Goal: Transaction & Acquisition: Purchase product/service

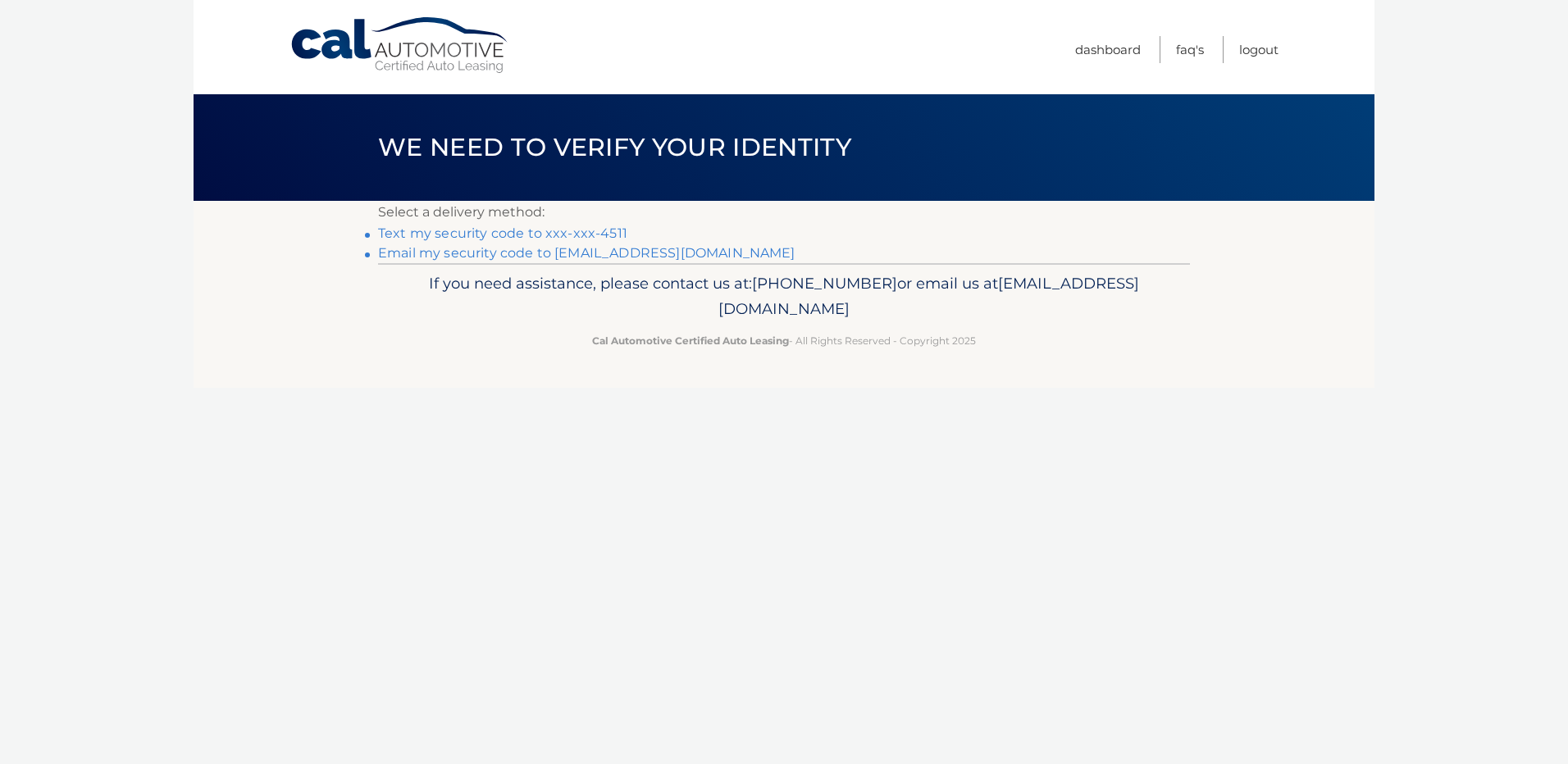
click at [509, 229] on link "Text my security code to xxx-xxx-4511" at bounding box center [502, 232] width 249 height 15
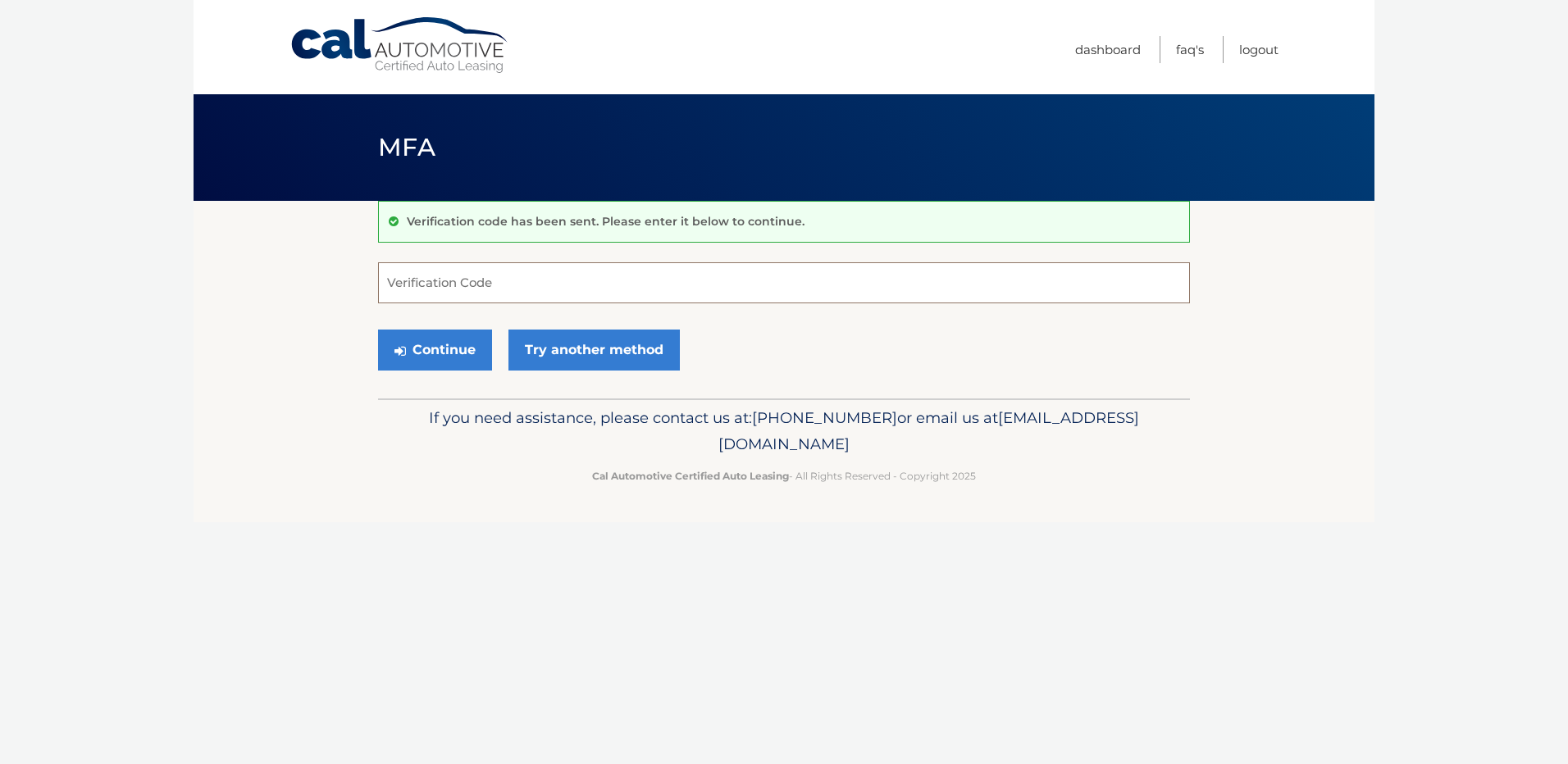
click at [420, 280] on input "Verification Code" at bounding box center [784, 283] width 812 height 41
type input "104799"
click at [431, 342] on button "Continue" at bounding box center [434, 349] width 114 height 41
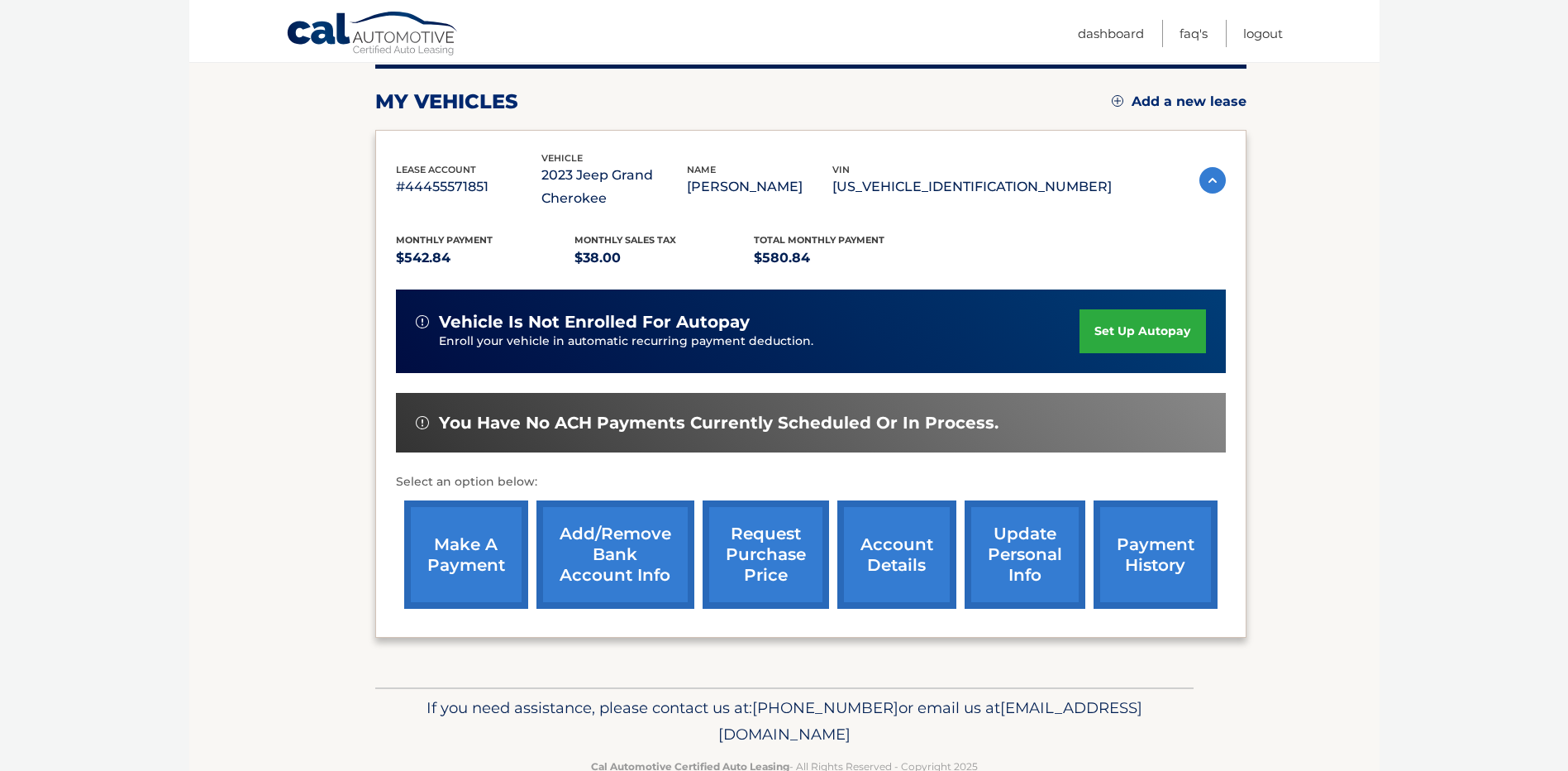
scroll to position [255, 0]
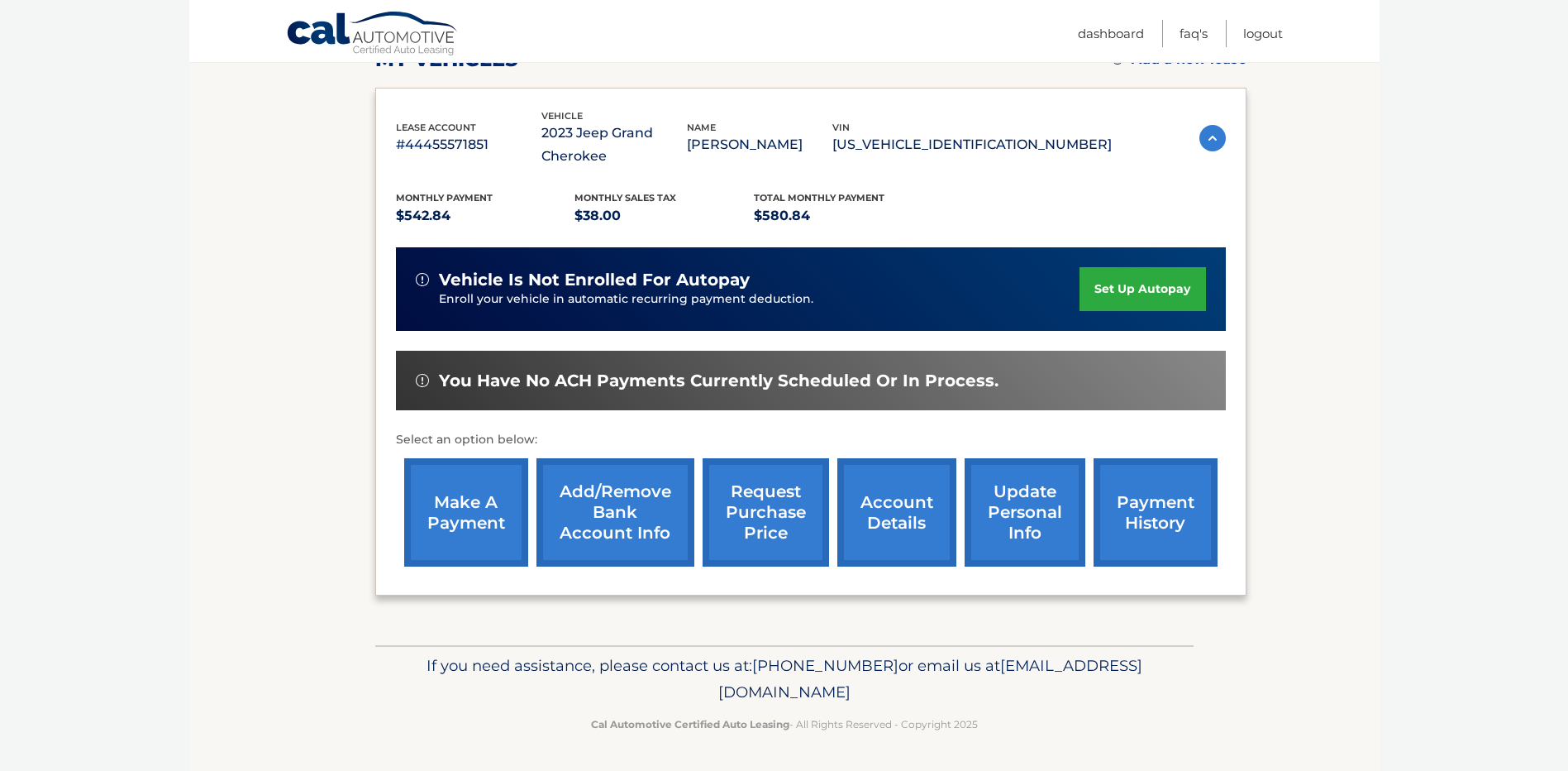
click at [1127, 498] on link "payment history" at bounding box center [1155, 512] width 124 height 109
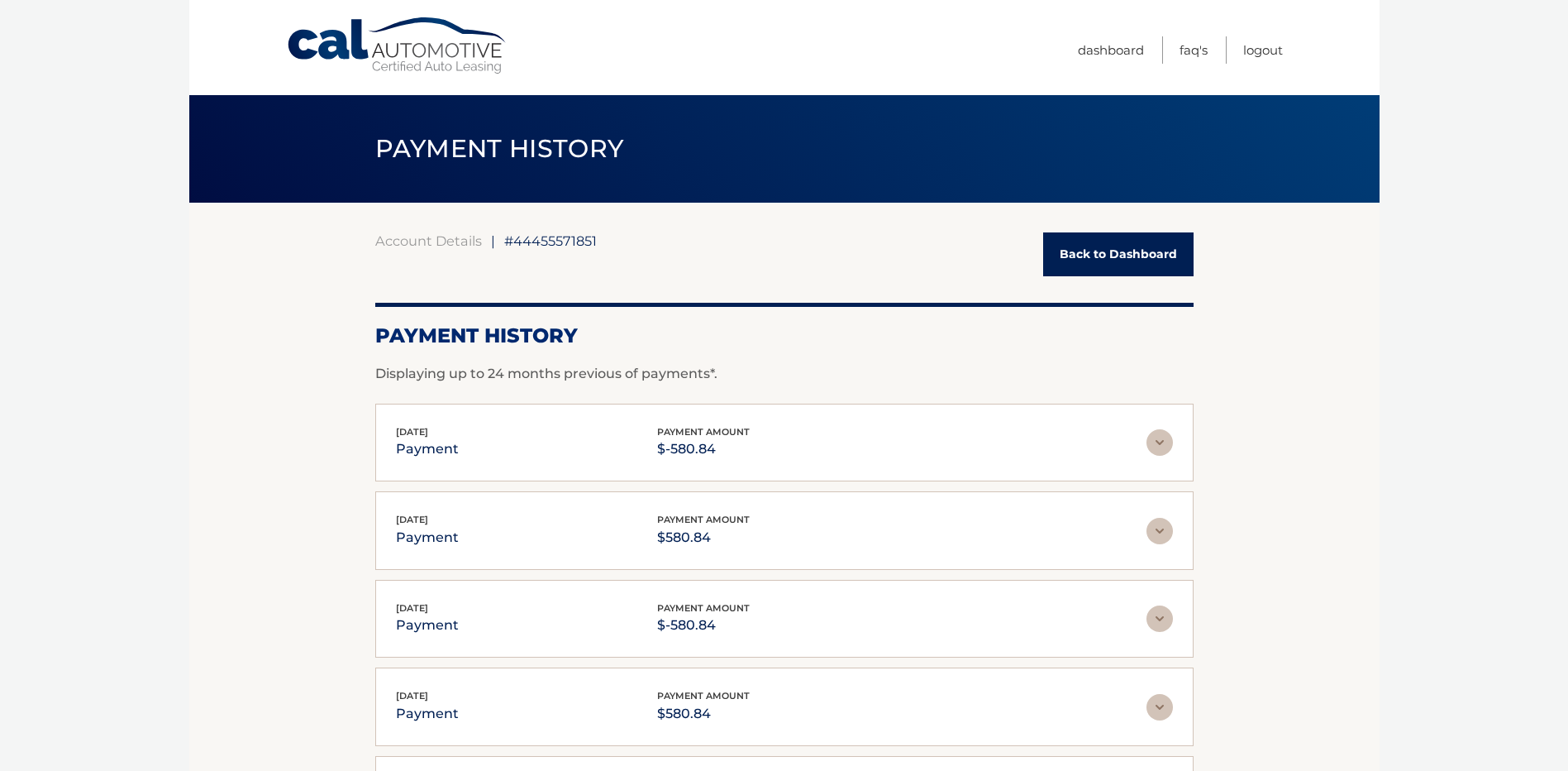
click at [1118, 259] on link "Back to Dashboard" at bounding box center [1118, 255] width 151 height 44
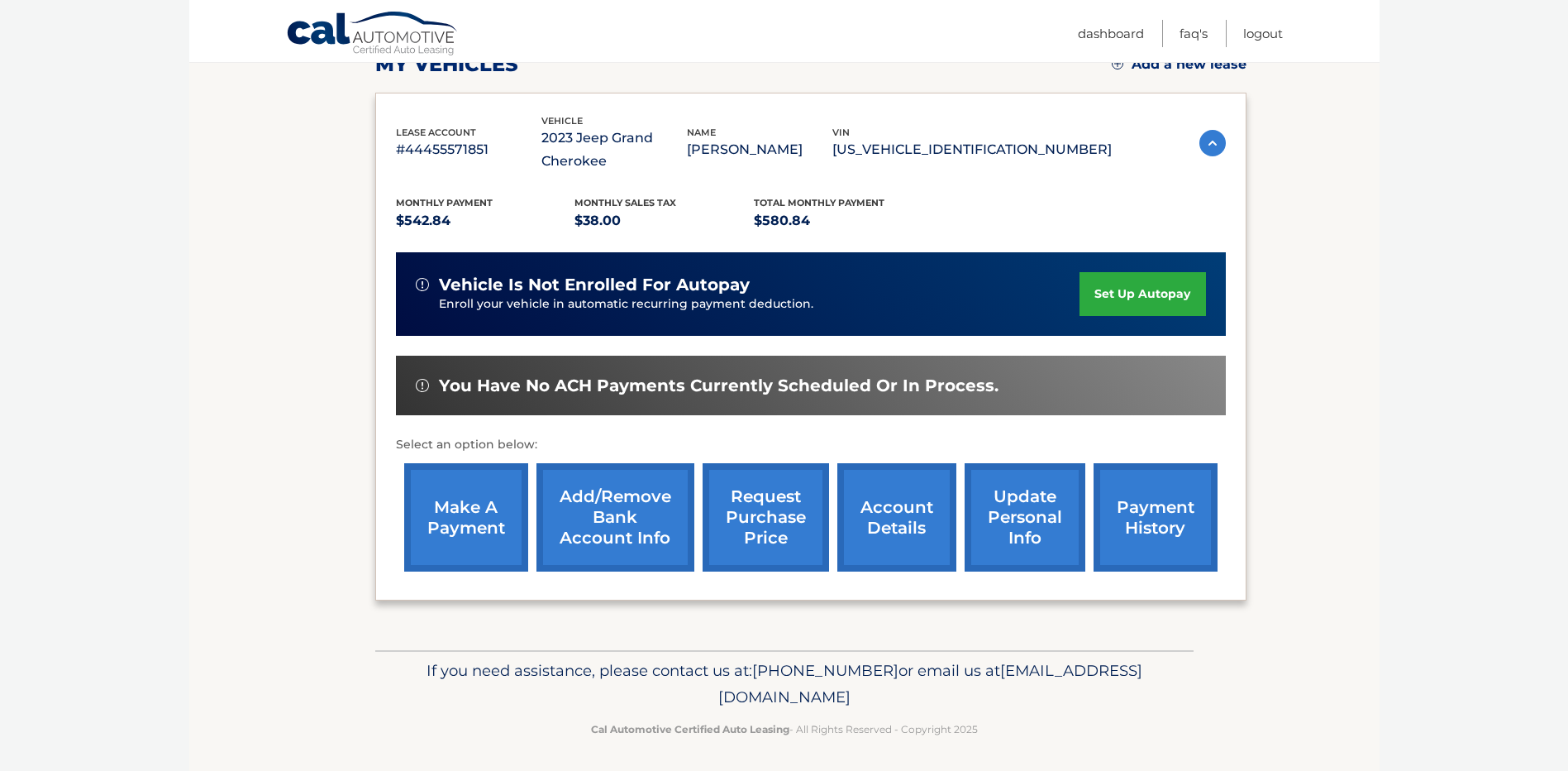
scroll to position [255, 0]
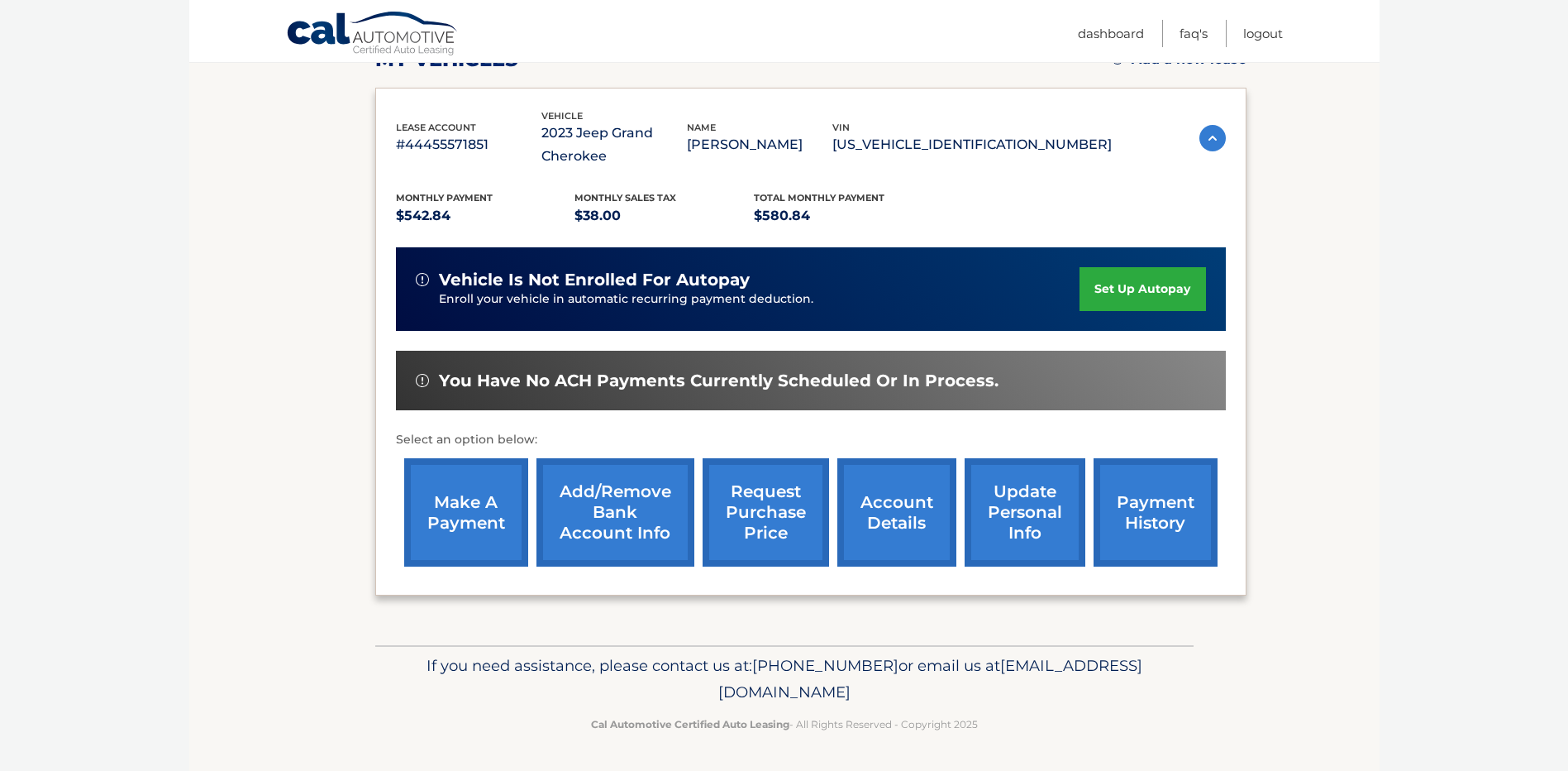
click at [467, 521] on link "make a payment" at bounding box center [466, 512] width 124 height 109
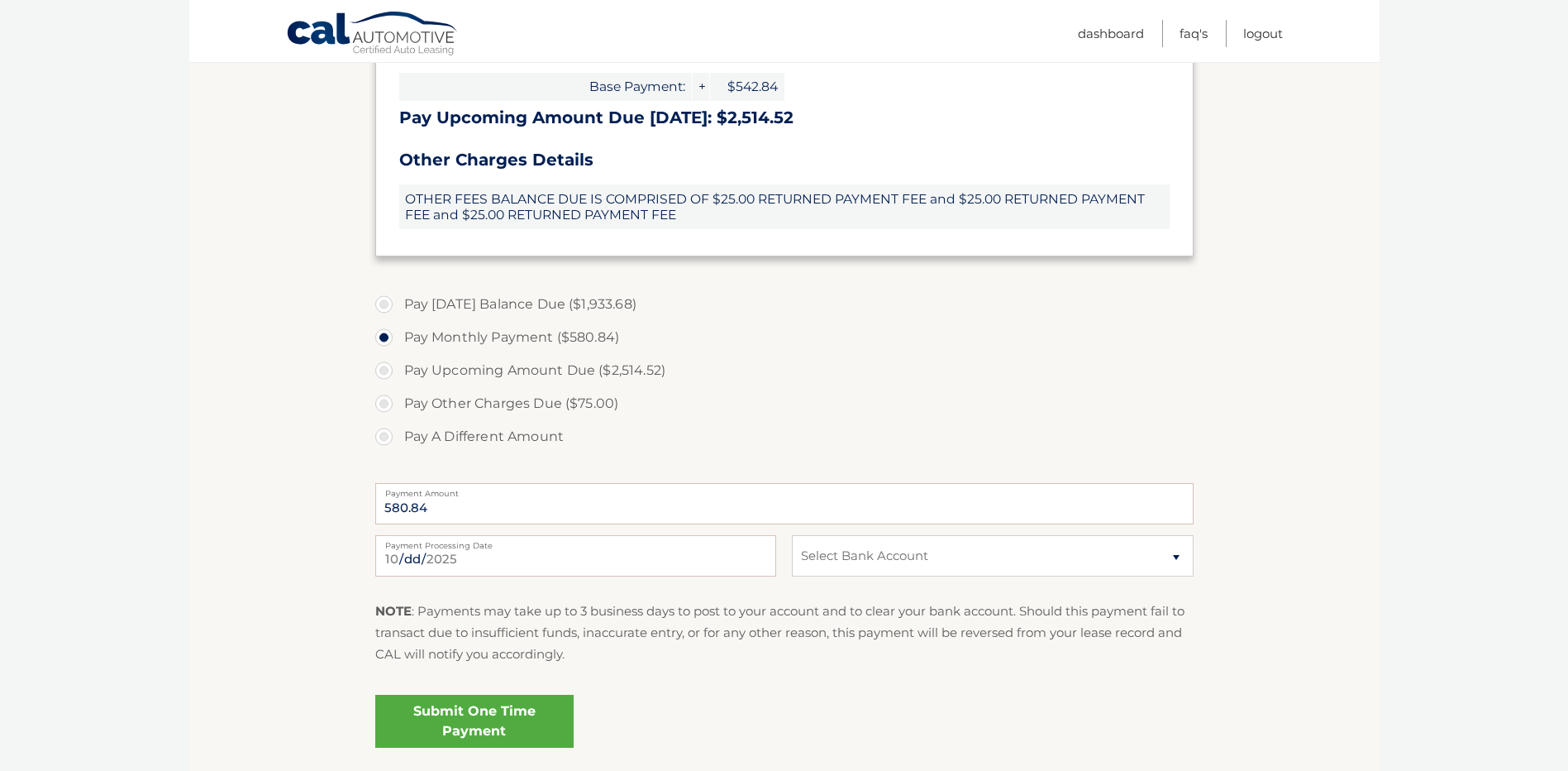
scroll to position [496, 0]
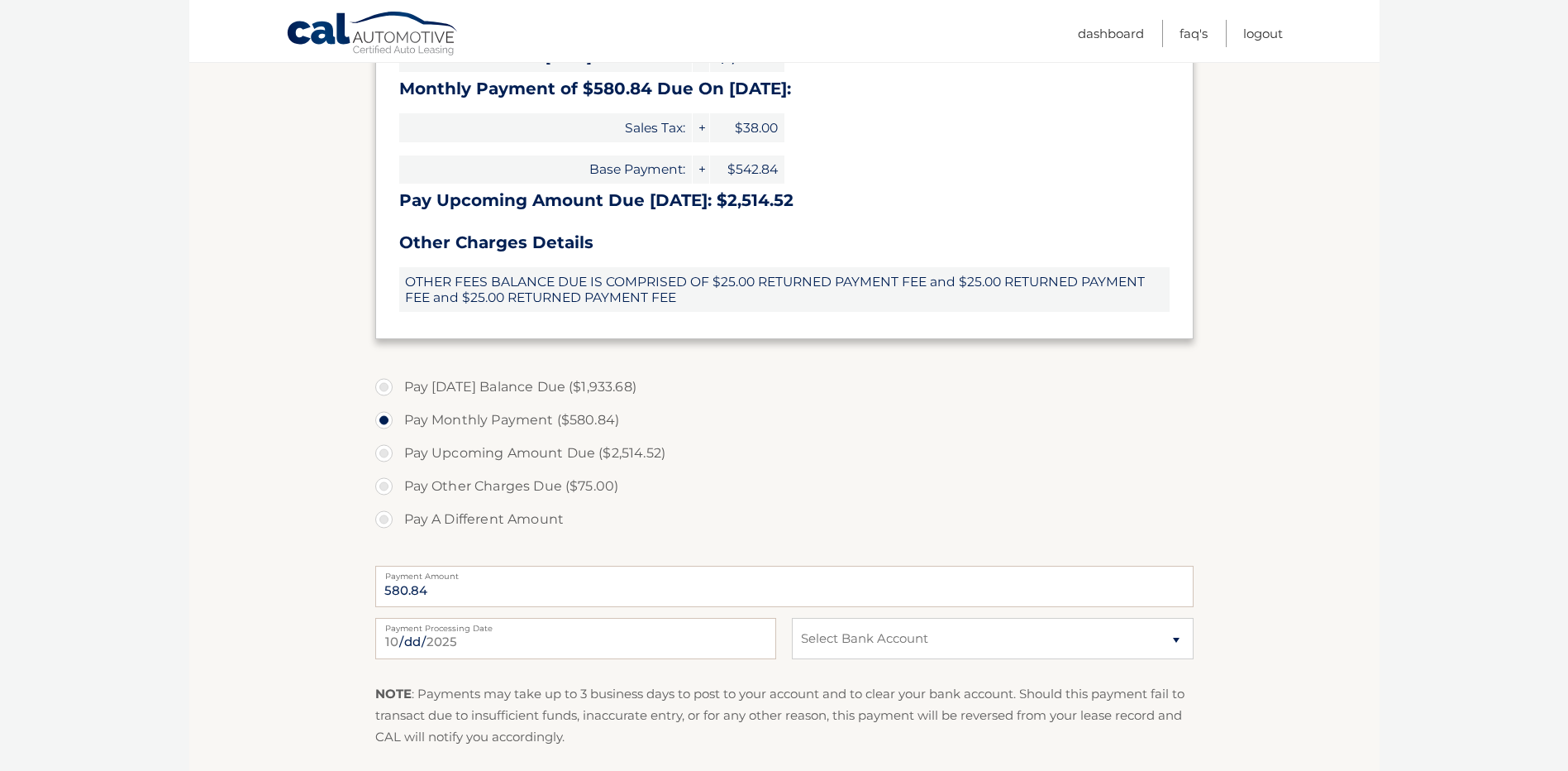
click at [386, 514] on label "Pay A Different Amount" at bounding box center [784, 519] width 818 height 33
click at [386, 514] on input "Pay A Different Amount" at bounding box center [390, 515] width 17 height 27
radio input "true"
click at [387, 418] on label "Pay Monthly Payment ($580.84)" at bounding box center [784, 420] width 818 height 33
click at [387, 418] on input "Pay Monthly Payment ($580.84)" at bounding box center [390, 417] width 17 height 27
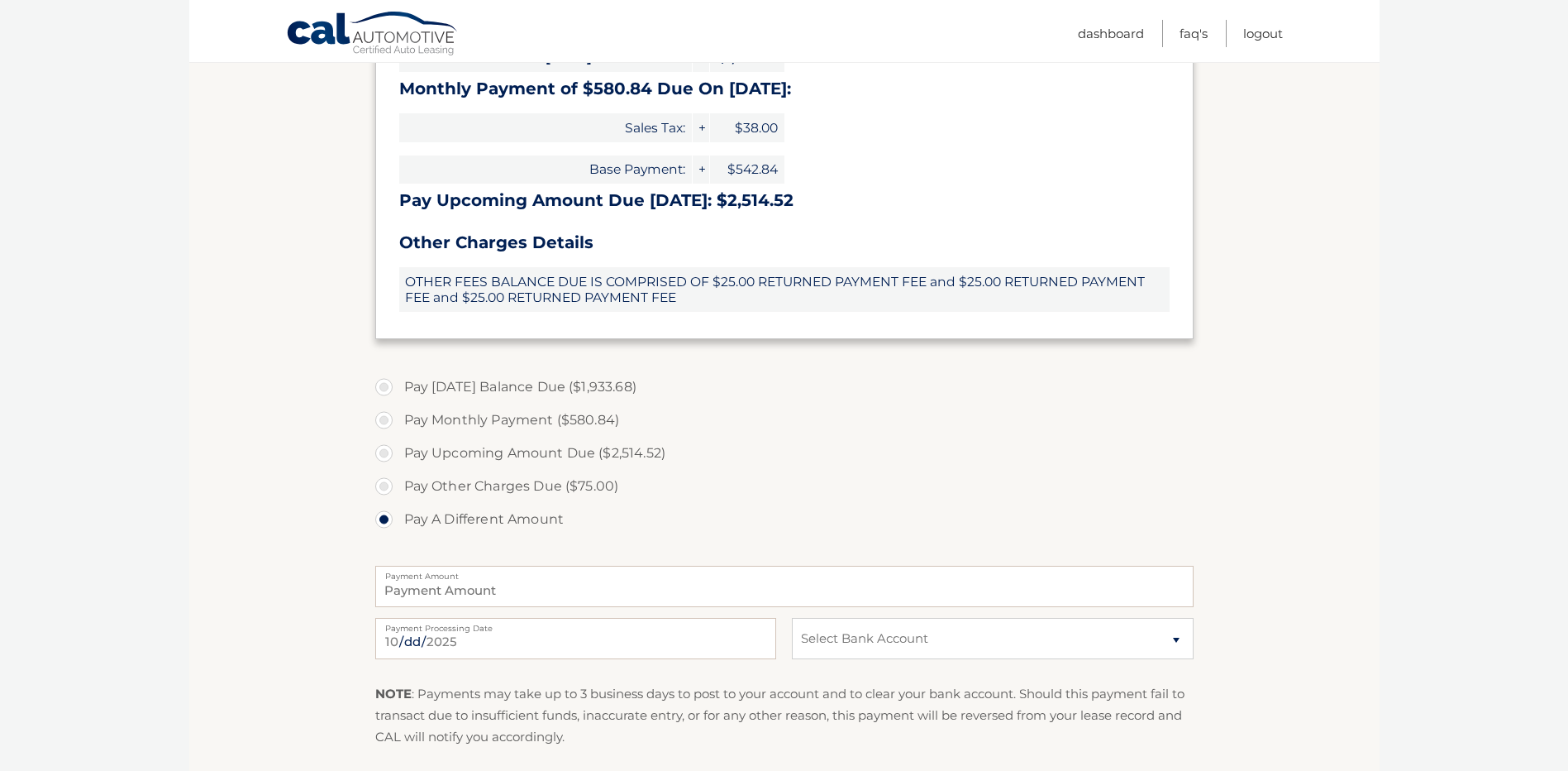
radio input "true"
type input "580.84"
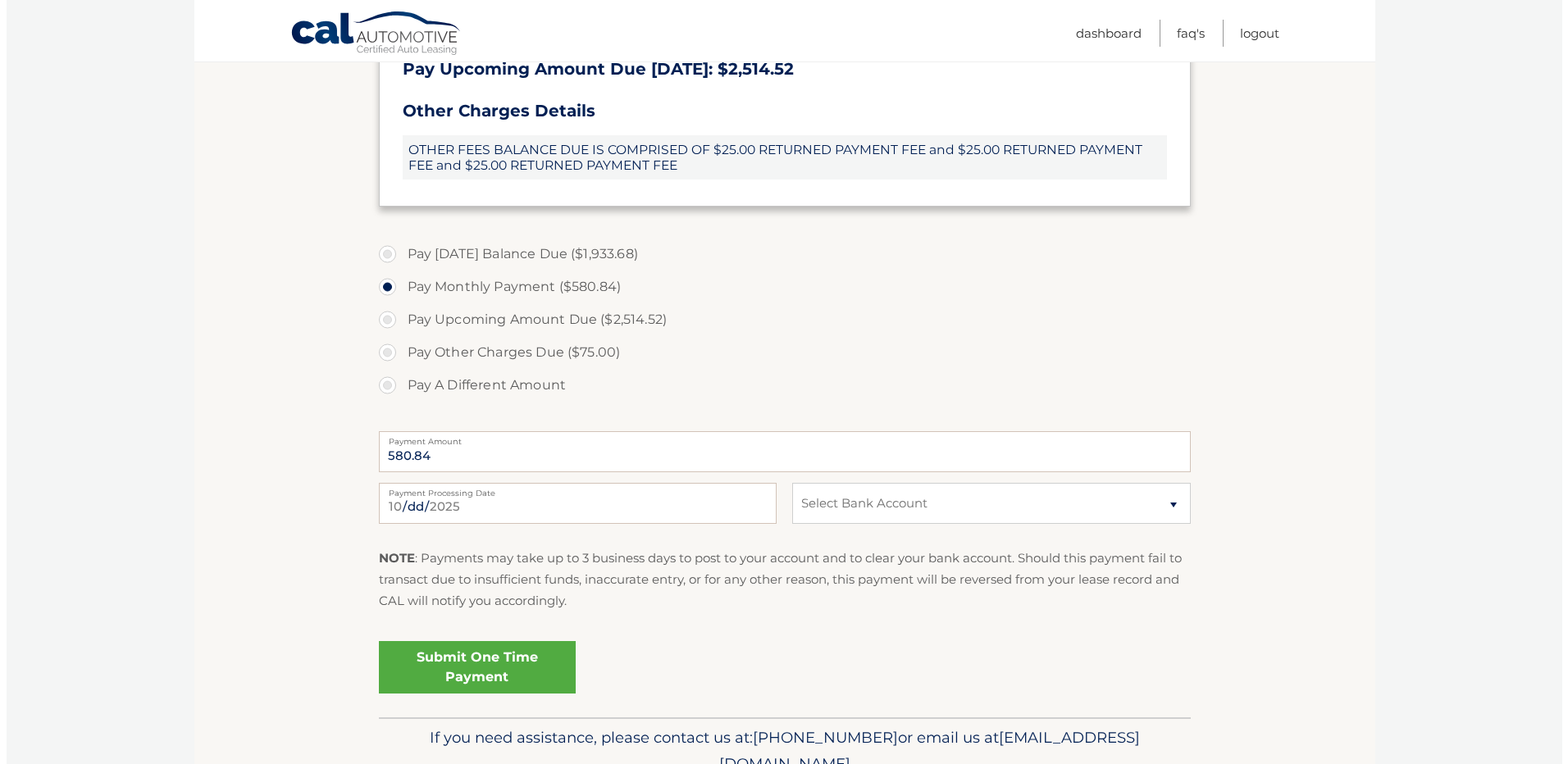
scroll to position [656, 0]
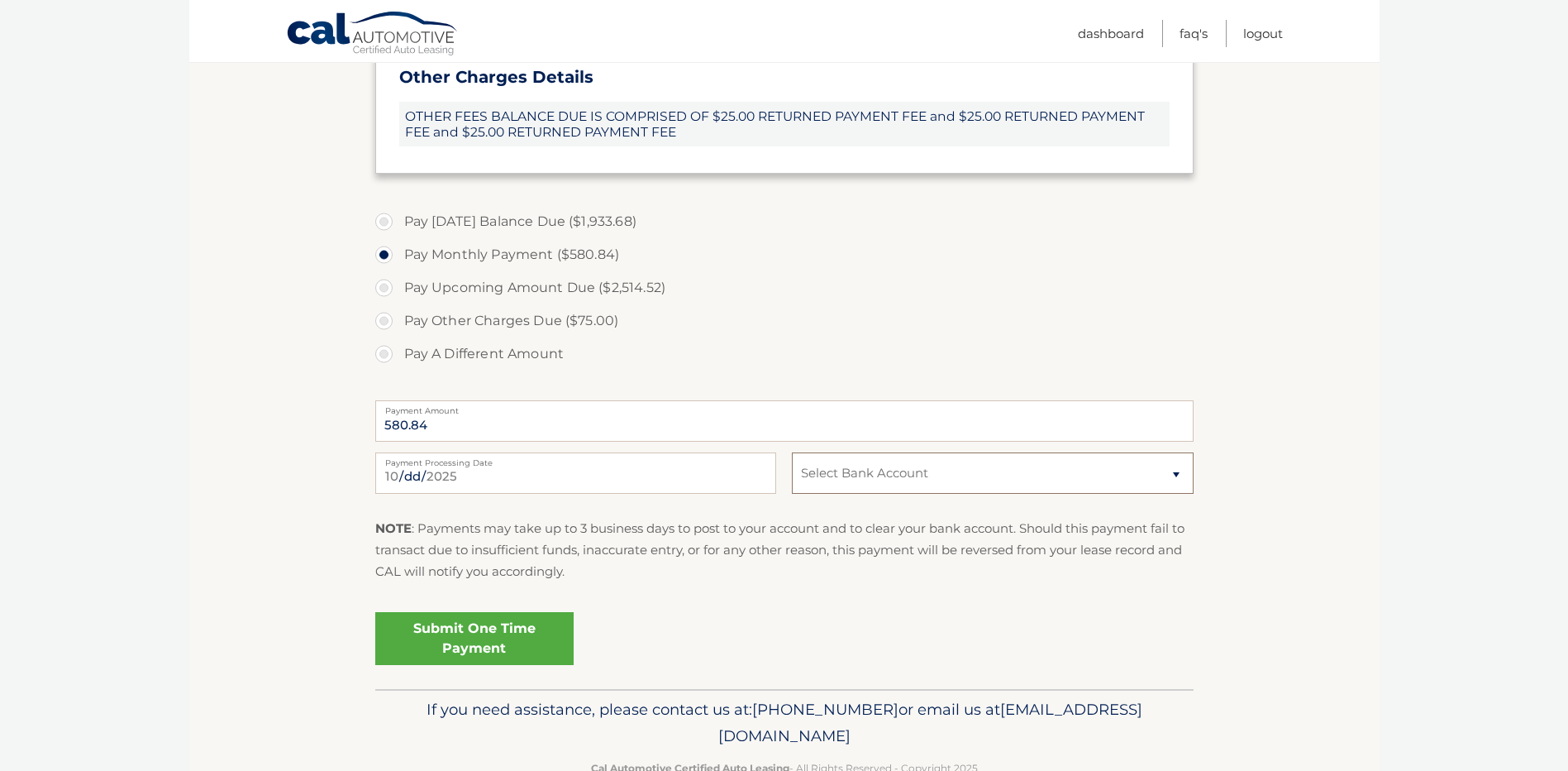
click at [813, 470] on select "Select Bank Account Checking USAA FEDERAL SAVINGS BANK *****9085 Checking WELLS…" at bounding box center [992, 473] width 401 height 41
select select "NzFkZDc0MDItNWRhNi00ZmQxLThiMGQtZmIwZmUwYjllZTVl"
click at [792, 453] on select "Select Bank Account Checking USAA FEDERAL SAVINGS BANK *****9085 Checking WELLS…" at bounding box center [992, 473] width 401 height 41
click at [289, 531] on section "Account Overview | Make a Payment Payment Information Balance Forward: Late Cha…" at bounding box center [784, 115] width 1190 height 1148
click at [462, 636] on link "Submit One Time Payment" at bounding box center [475, 639] width 199 height 53
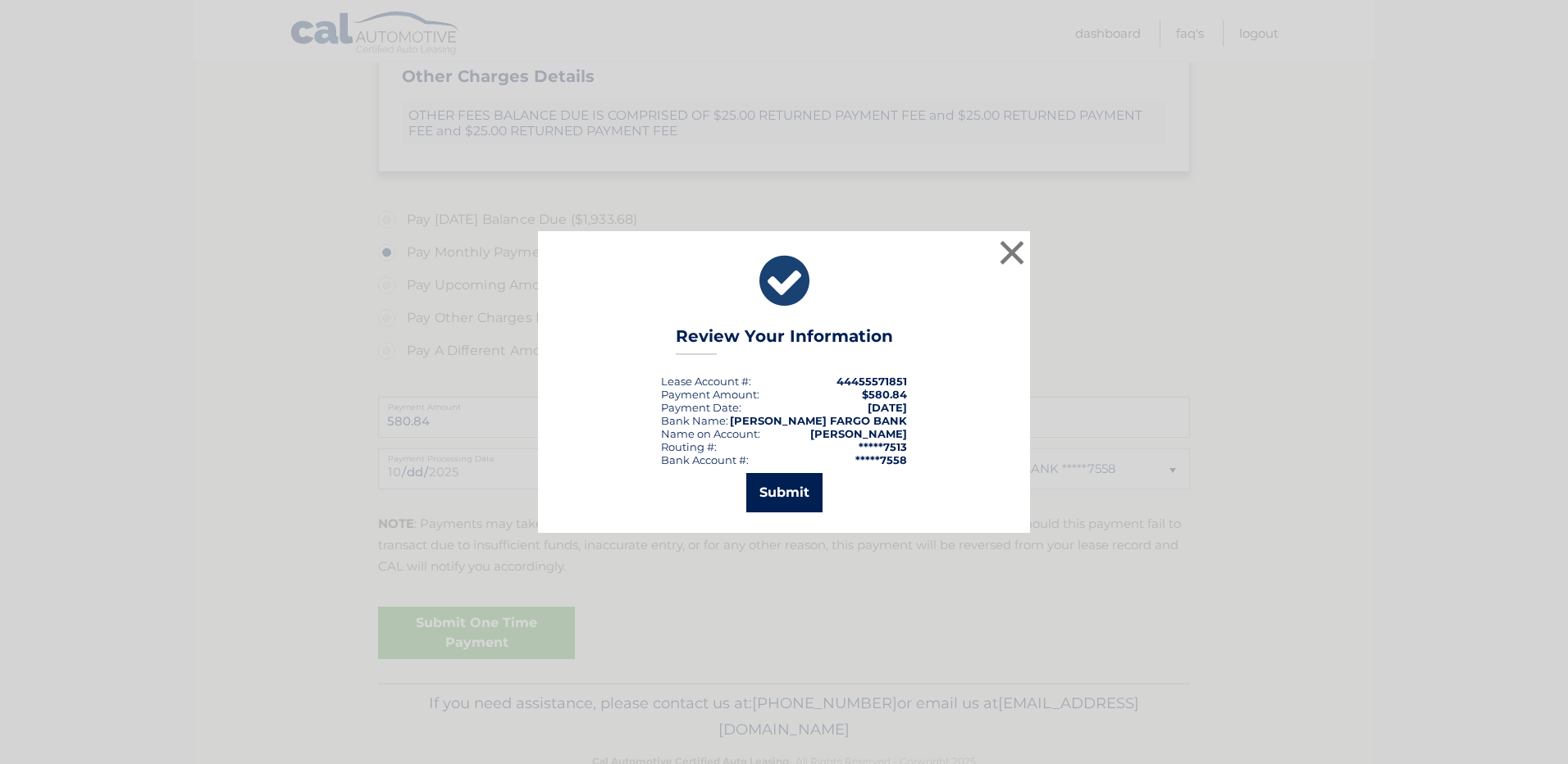
click at [790, 480] on button "Submit" at bounding box center [784, 492] width 77 height 39
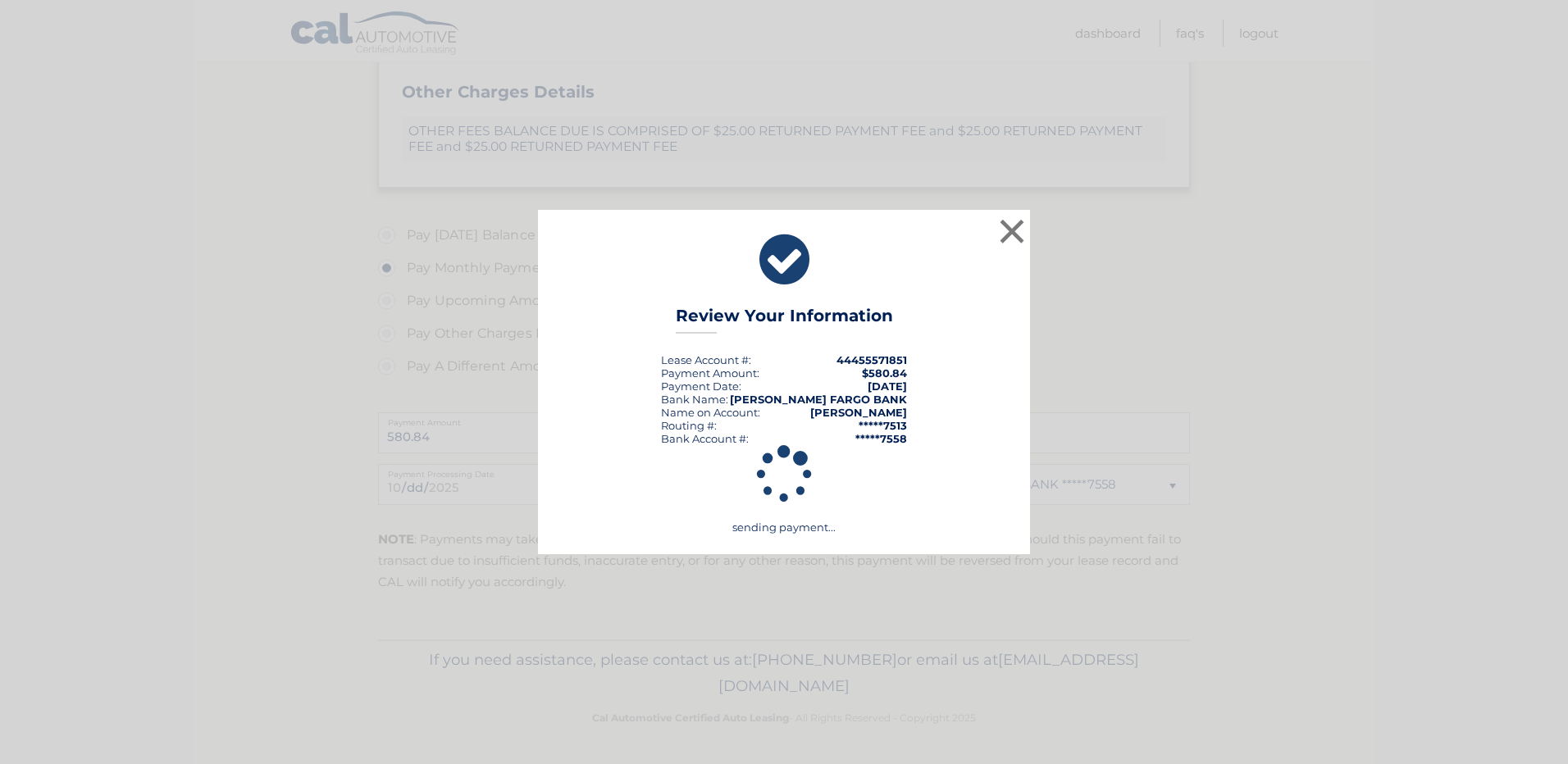
scroll to position [640, 0]
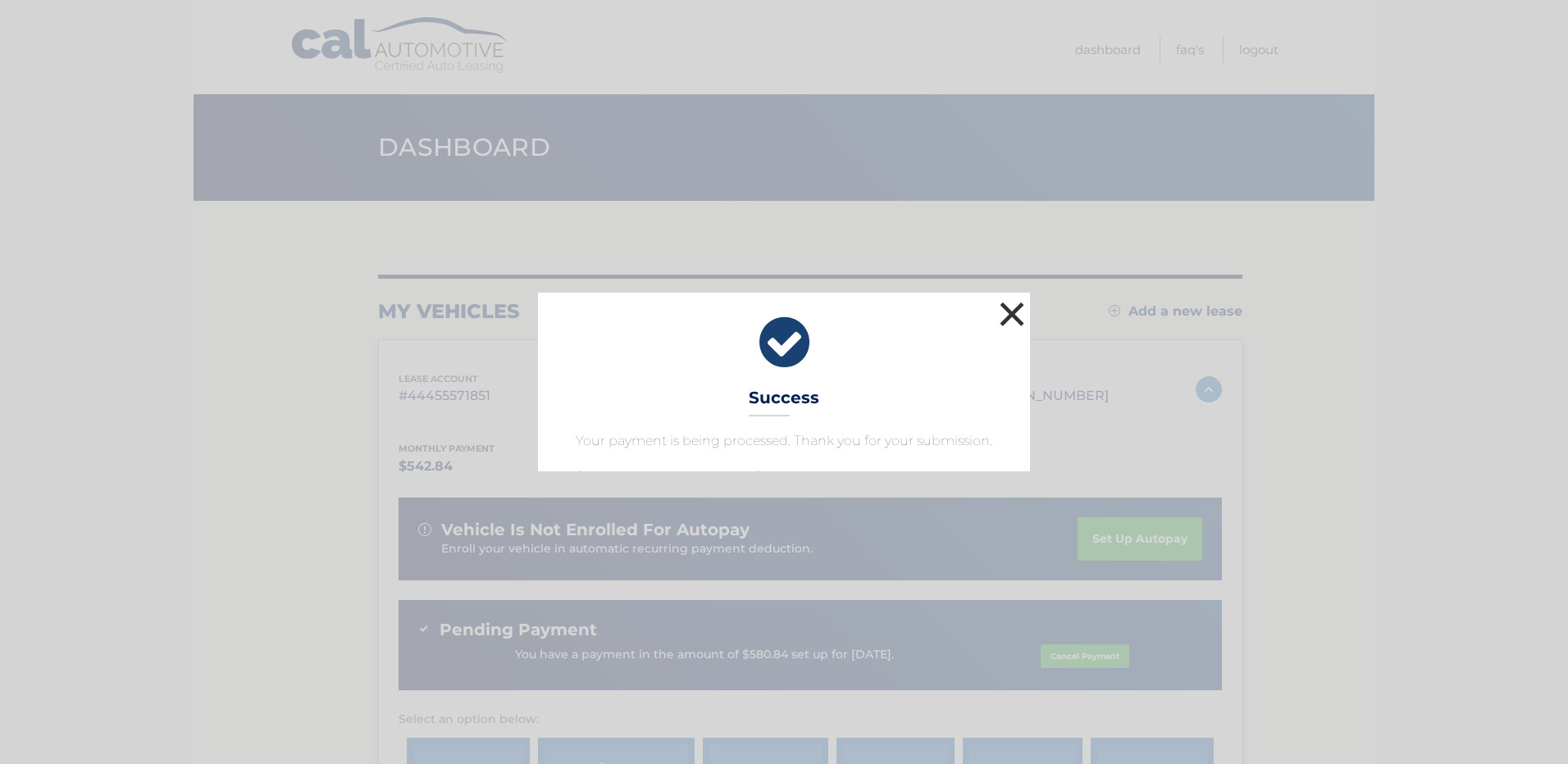
click at [1006, 313] on button "×" at bounding box center [1012, 314] width 33 height 33
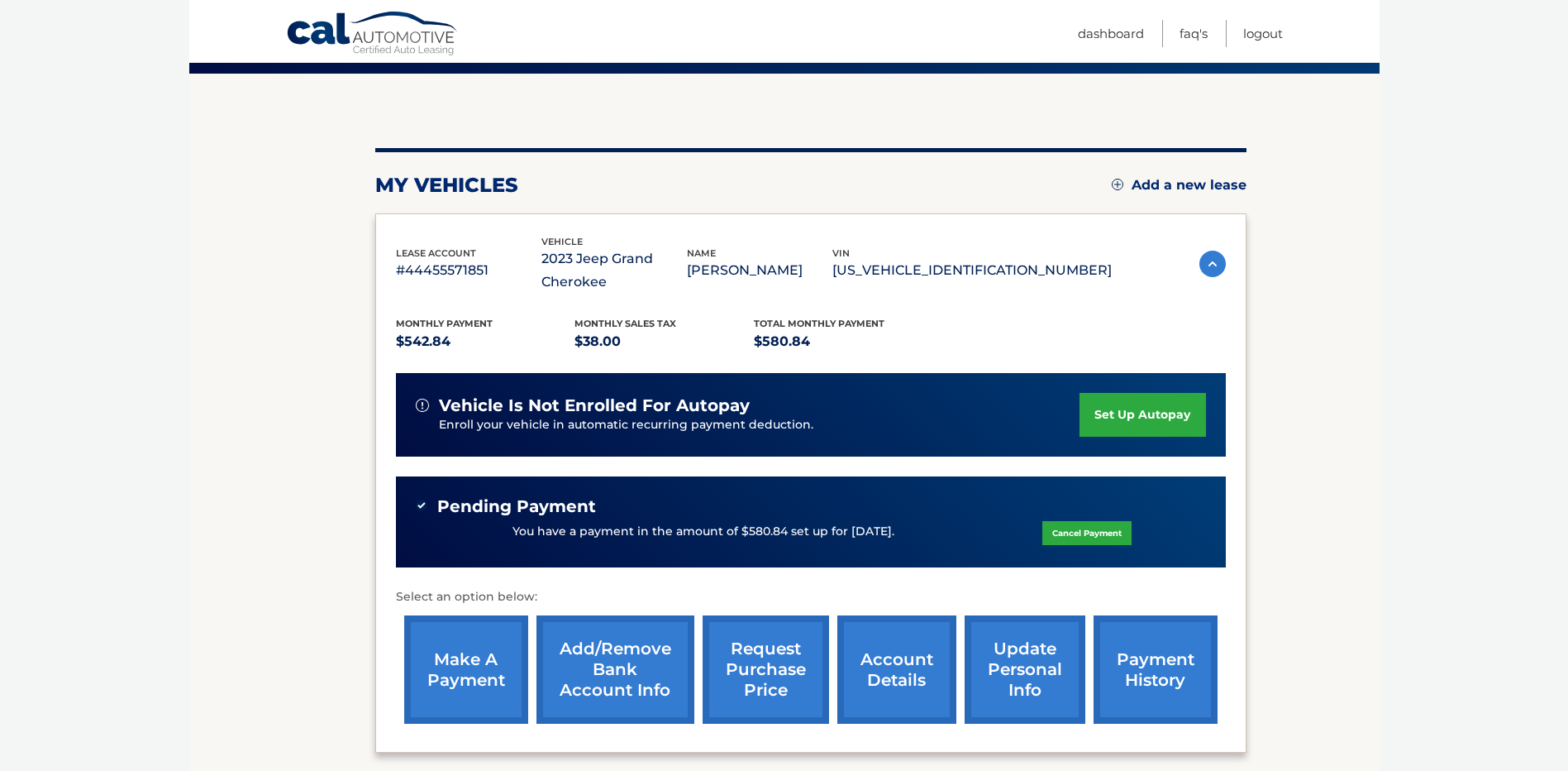
scroll to position [166, 0]
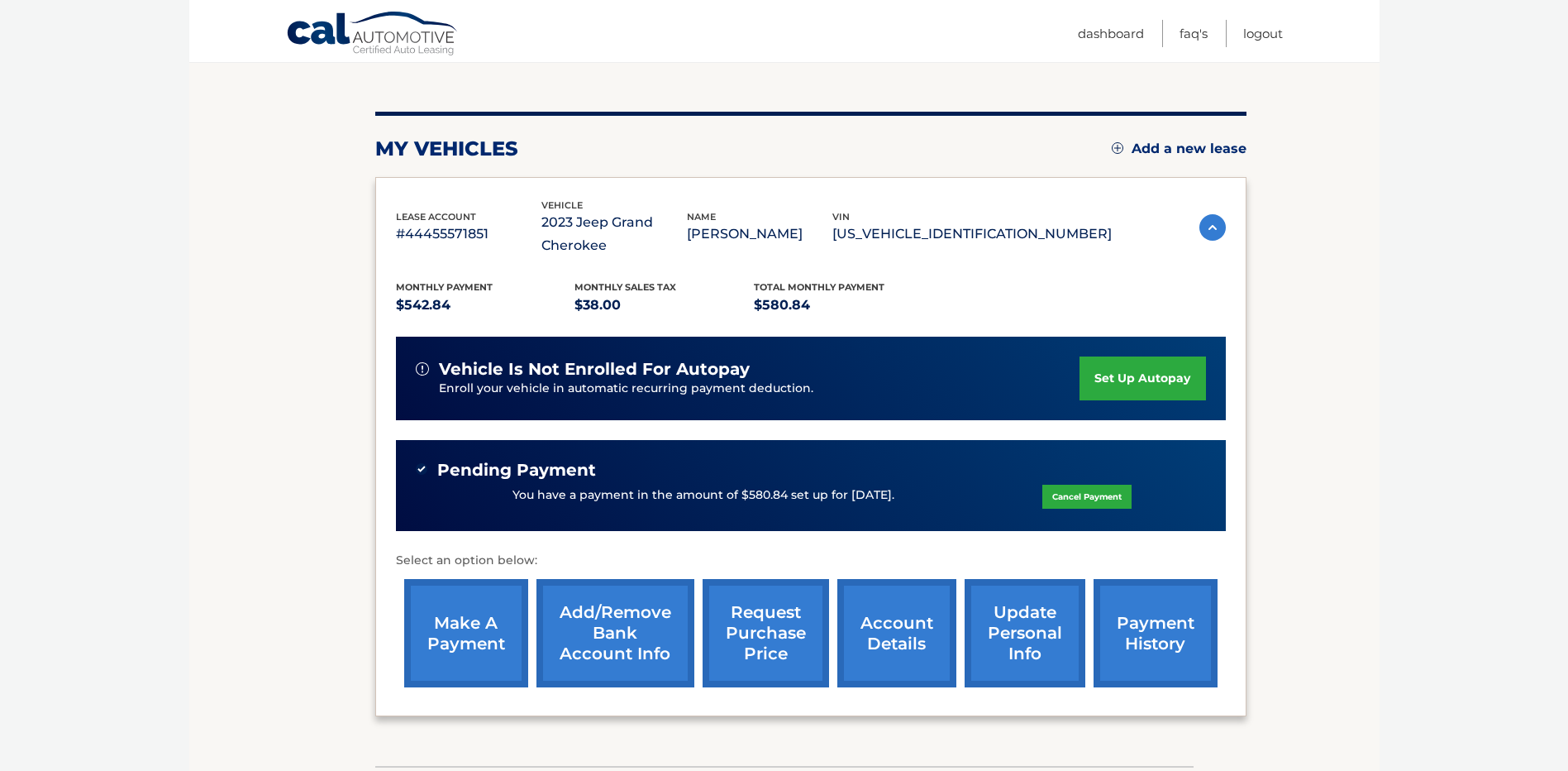
click at [1139, 633] on link "payment history" at bounding box center [1155, 633] width 124 height 109
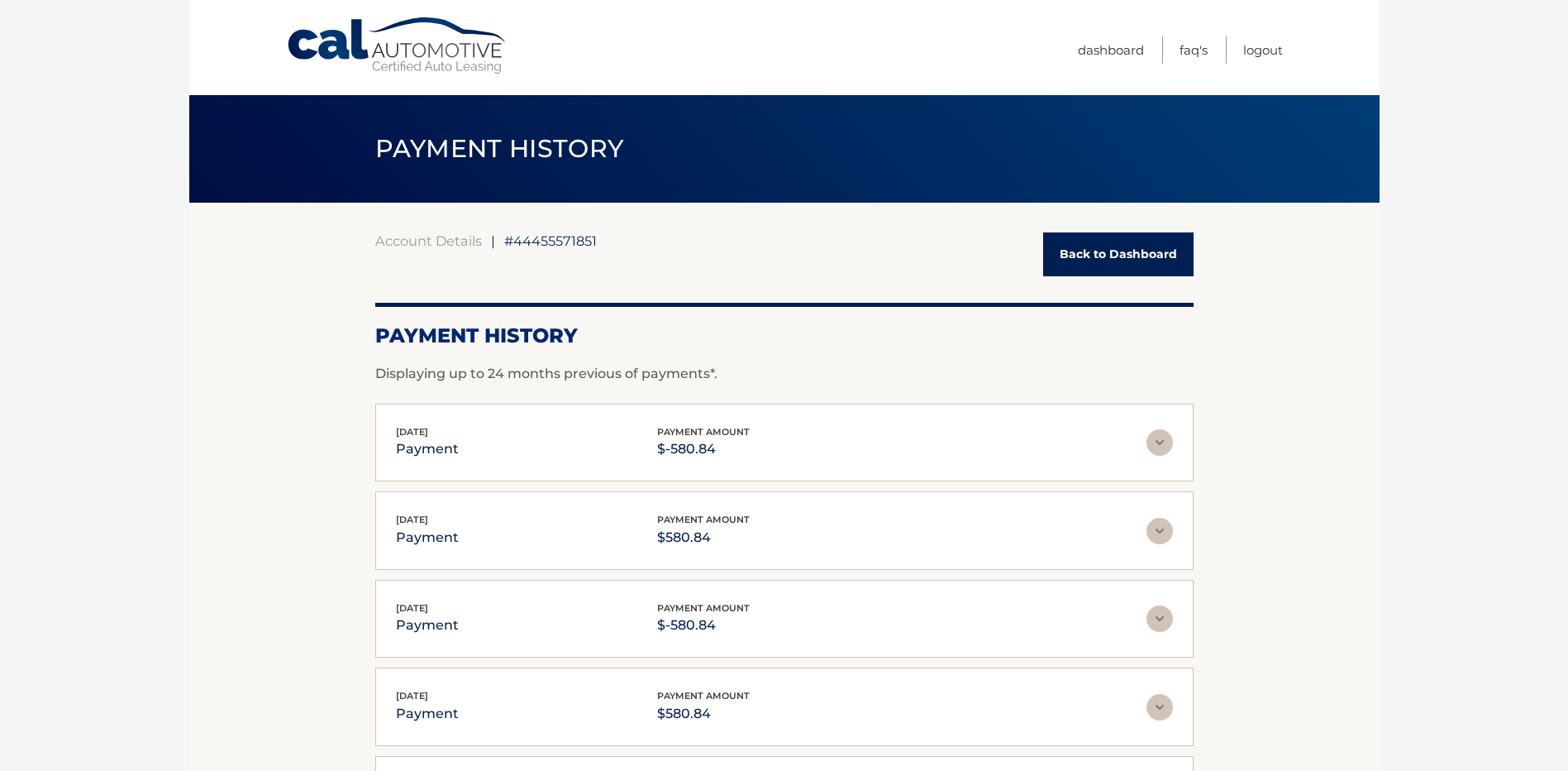
click at [1072, 259] on link "Back to Dashboard" at bounding box center [1118, 255] width 151 height 44
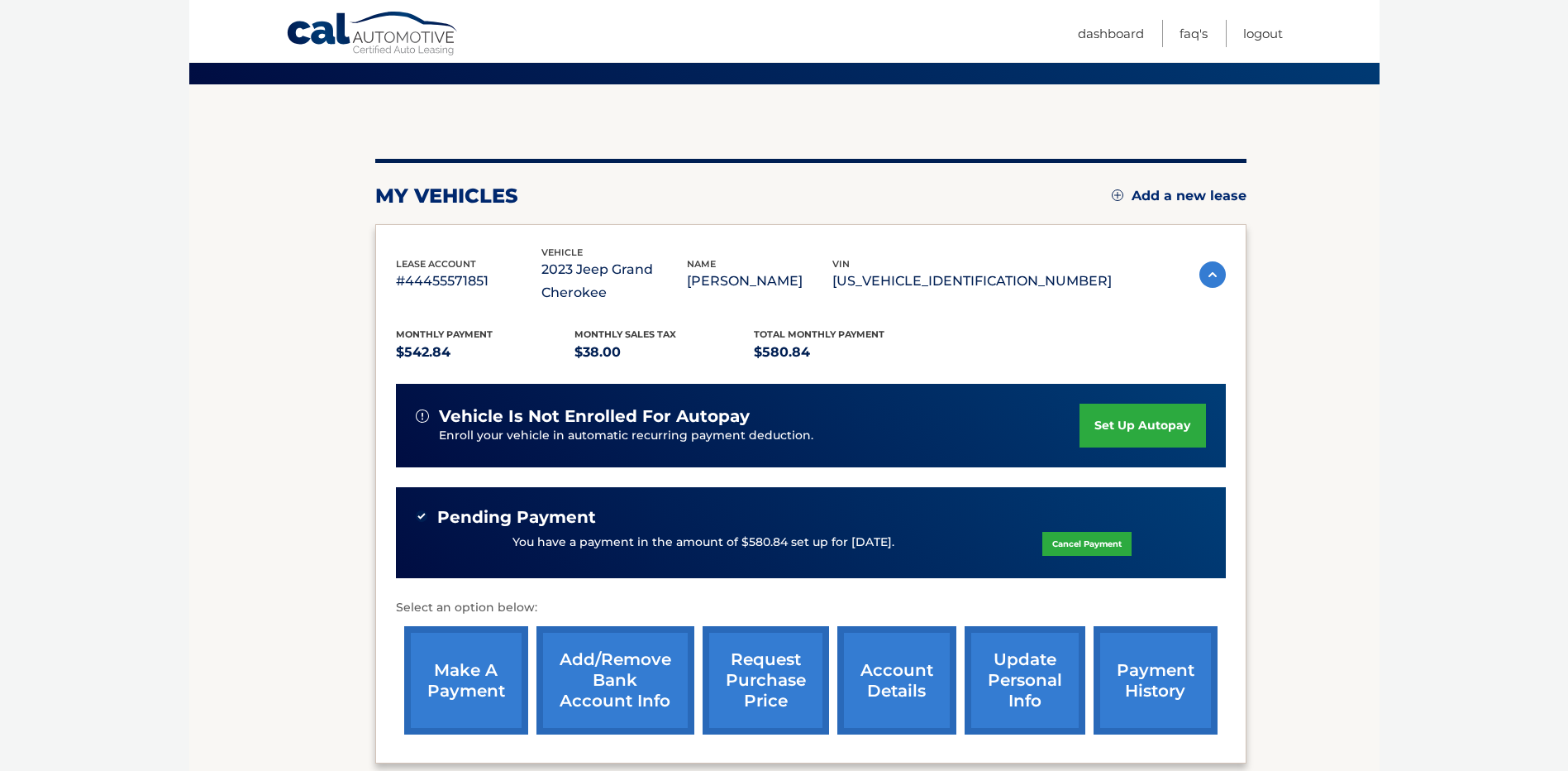
scroll to position [83, 0]
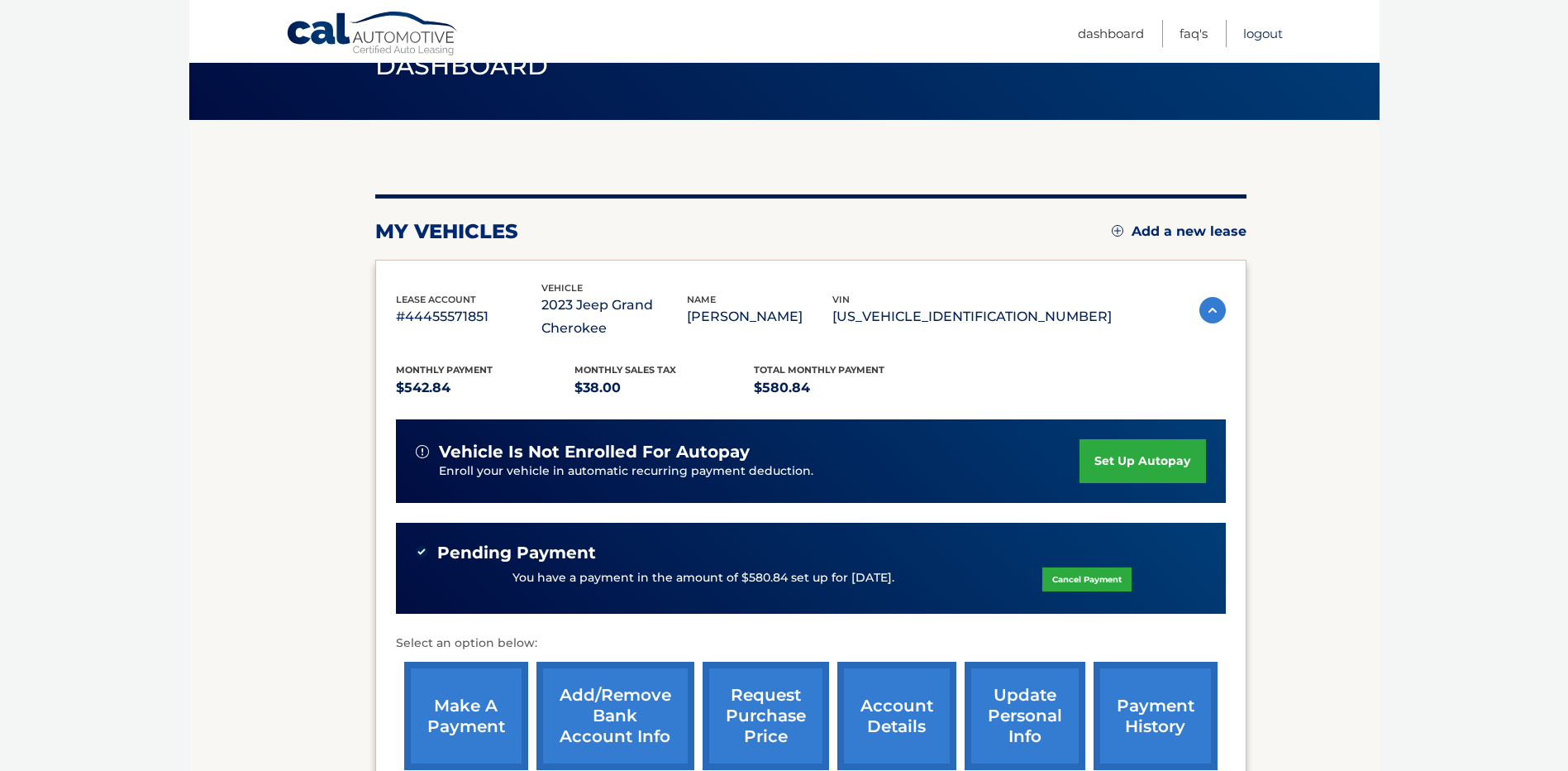
click at [1258, 29] on link "Logout" at bounding box center [1263, 34] width 40 height 28
